Goal: Find specific page/section: Find specific page/section

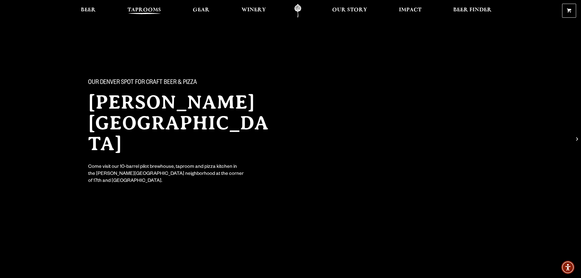
click at [144, 11] on span "Taprooms" at bounding box center [144, 10] width 34 height 5
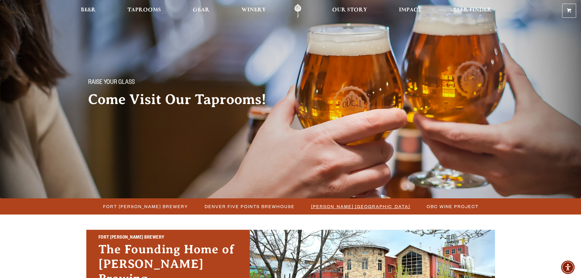
click at [327, 206] on span "[PERSON_NAME] [GEOGRAPHIC_DATA]" at bounding box center [360, 206] width 99 height 9
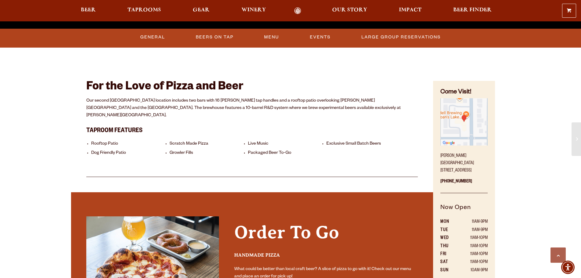
scroll to position [274, 0]
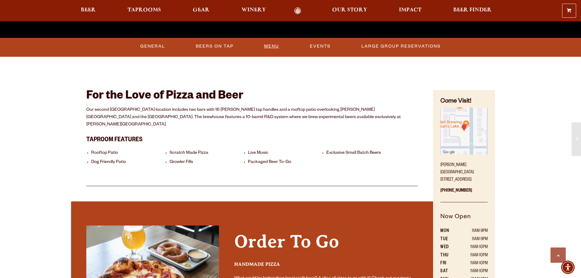
click at [271, 48] on link "Menu" at bounding box center [272, 46] width 20 height 14
